Goal: Information Seeking & Learning: Learn about a topic

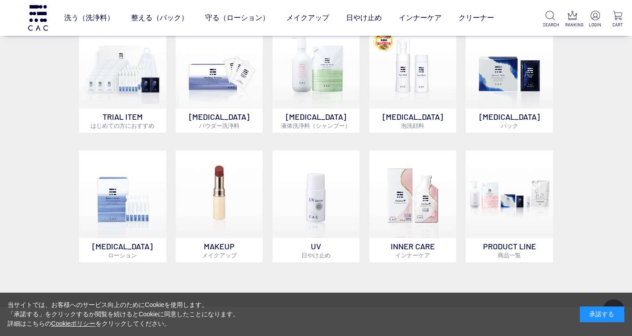
scroll to position [580, 0]
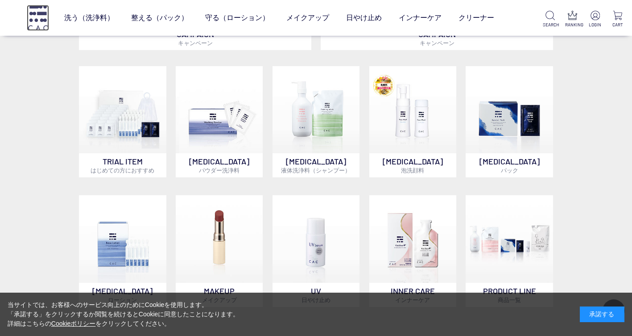
click at [37, 21] on img at bounding box center [38, 17] width 22 height 25
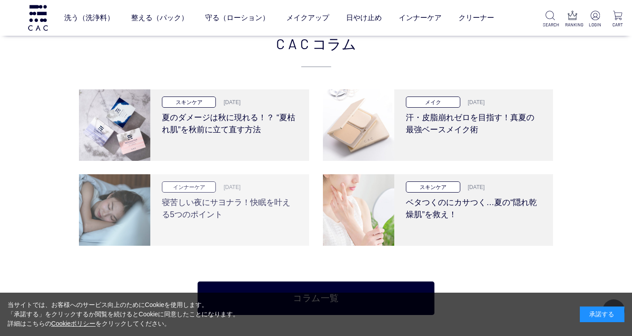
scroll to position [1919, 0]
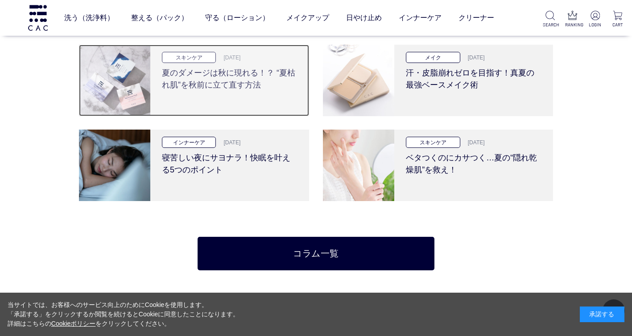
click at [229, 87] on h3 "夏のダメージは秋に現れる！？ “夏枯れ肌”を秋前に立て直す方法" at bounding box center [230, 77] width 136 height 28
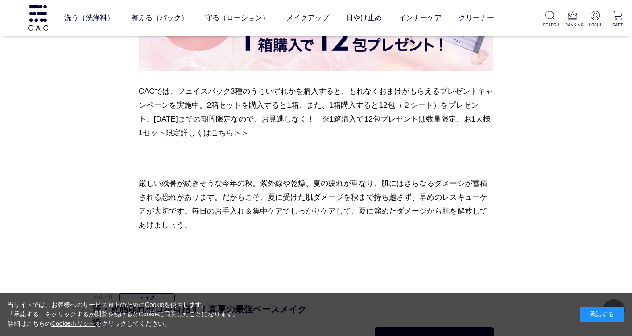
scroll to position [4062, 0]
